Goal: Check status

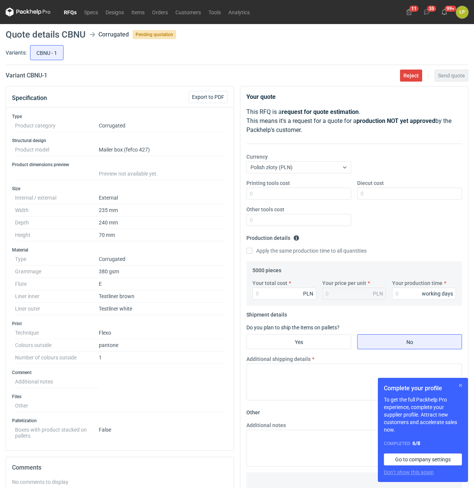
click at [464, 386] on button "button" at bounding box center [460, 385] width 9 height 9
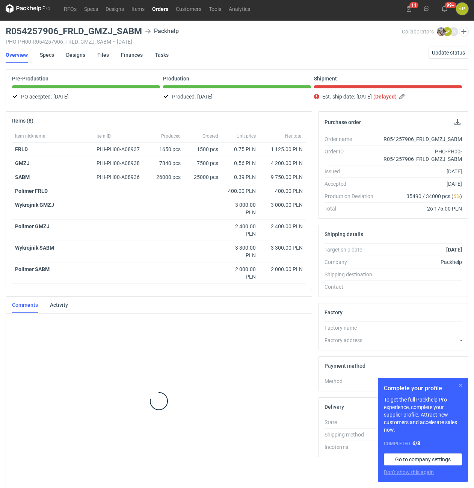
scroll to position [5, 0]
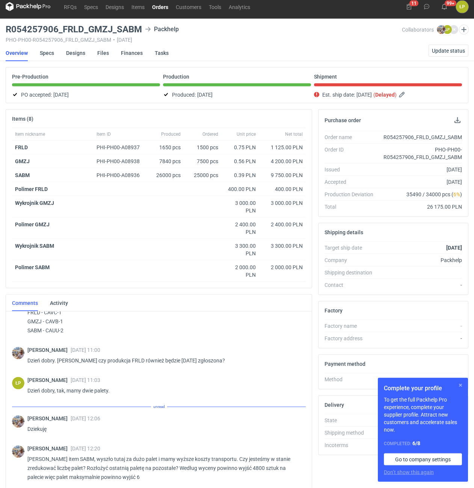
click at [460, 388] on button "button" at bounding box center [460, 385] width 9 height 9
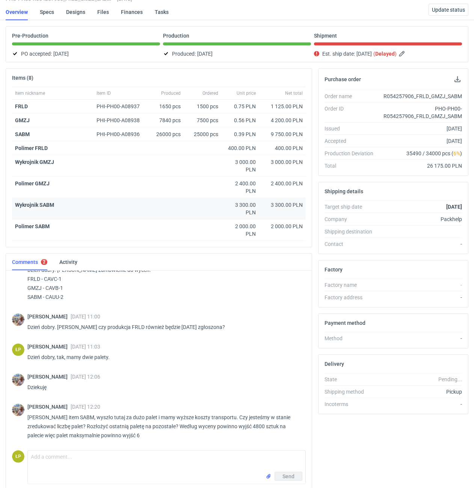
scroll to position [69, 0]
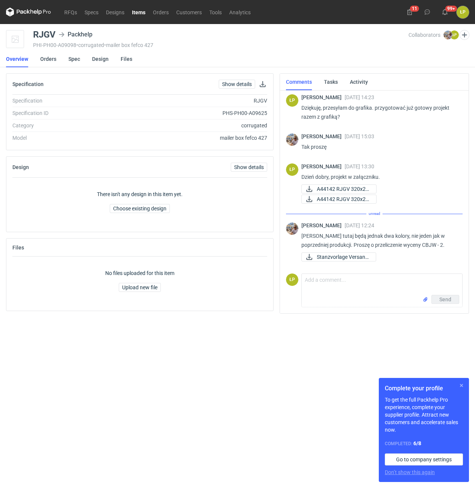
click at [459, 384] on button "button" at bounding box center [461, 385] width 9 height 9
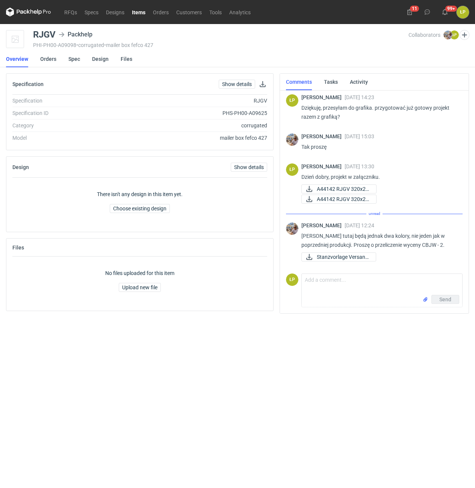
scroll to position [52, 0]
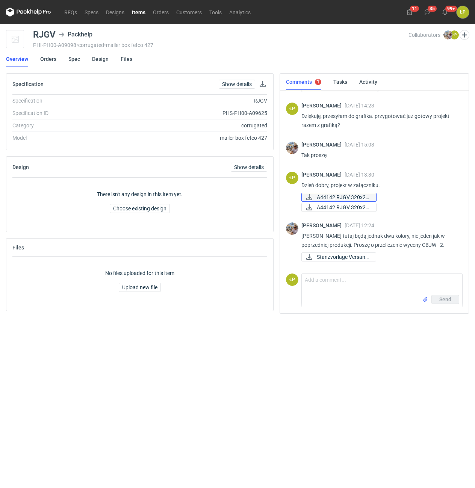
click at [349, 199] on span "A44142 RJGV 320x22..." at bounding box center [343, 197] width 53 height 8
click at [338, 208] on span "A44142 RJGV 320x22..." at bounding box center [343, 207] width 53 height 8
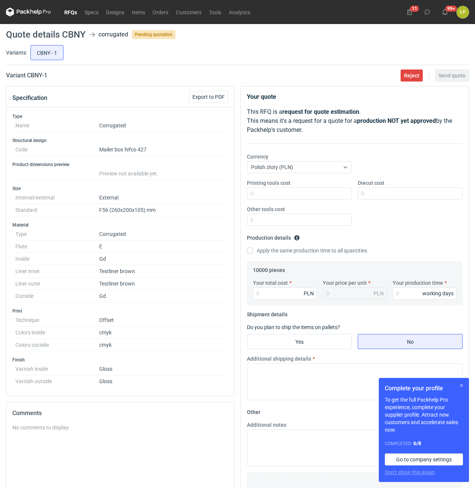
click at [460, 385] on button "button" at bounding box center [461, 385] width 9 height 9
